Goal: Find specific page/section: Find specific page/section

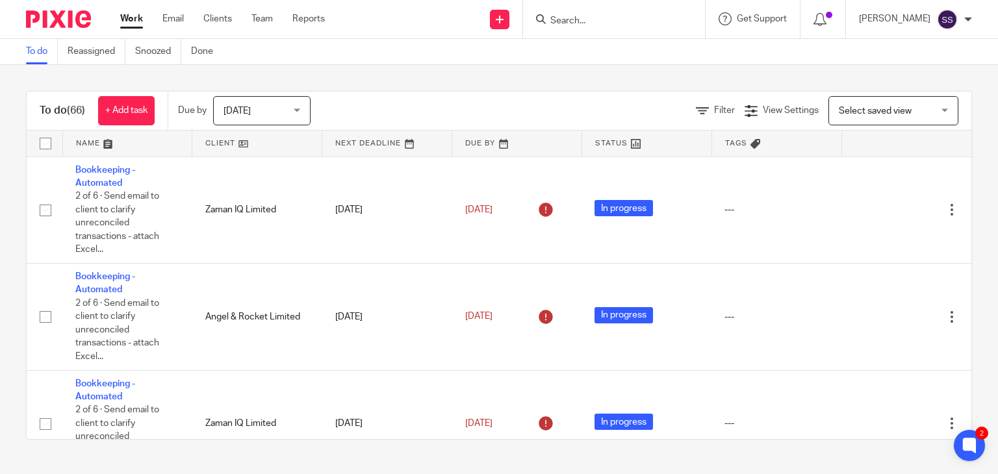
click at [551, 27] on input "Search" at bounding box center [607, 22] width 117 height 12
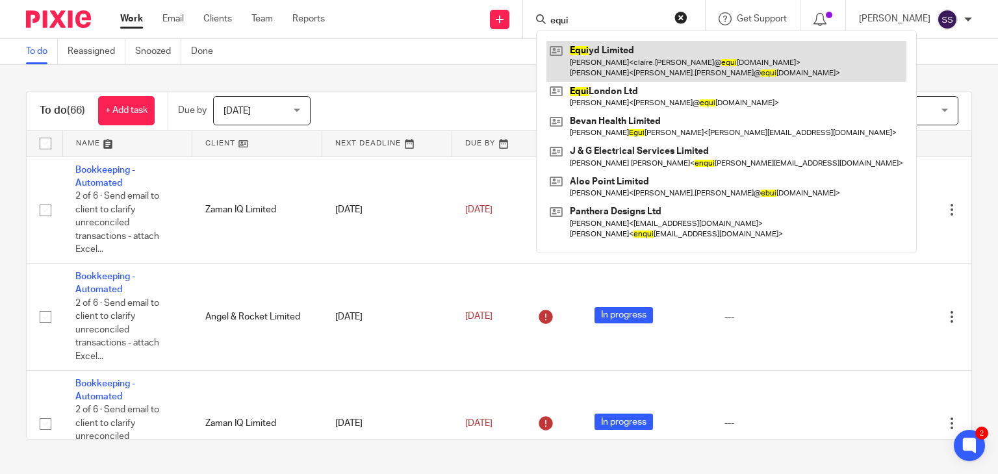
type input "equi"
click at [574, 62] on link at bounding box center [726, 61] width 360 height 40
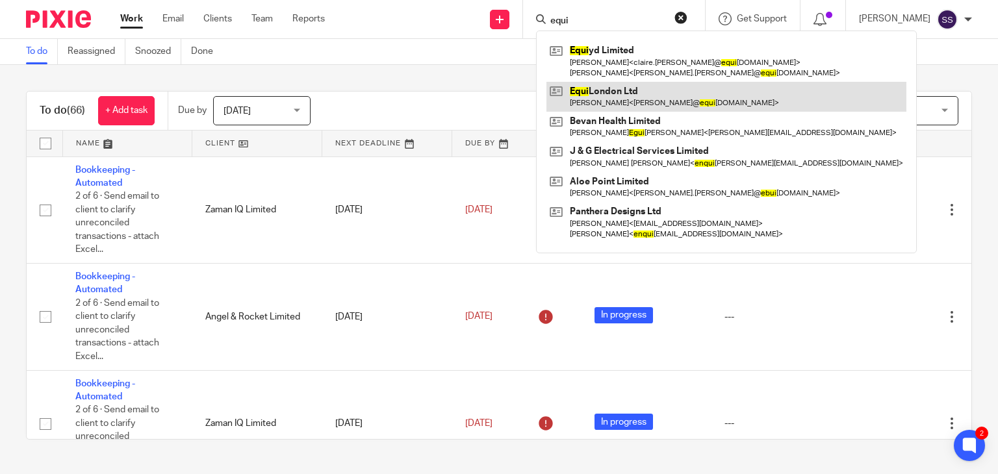
click at [591, 99] on link at bounding box center [726, 97] width 360 height 30
